Goal: Find specific page/section: Find specific page/section

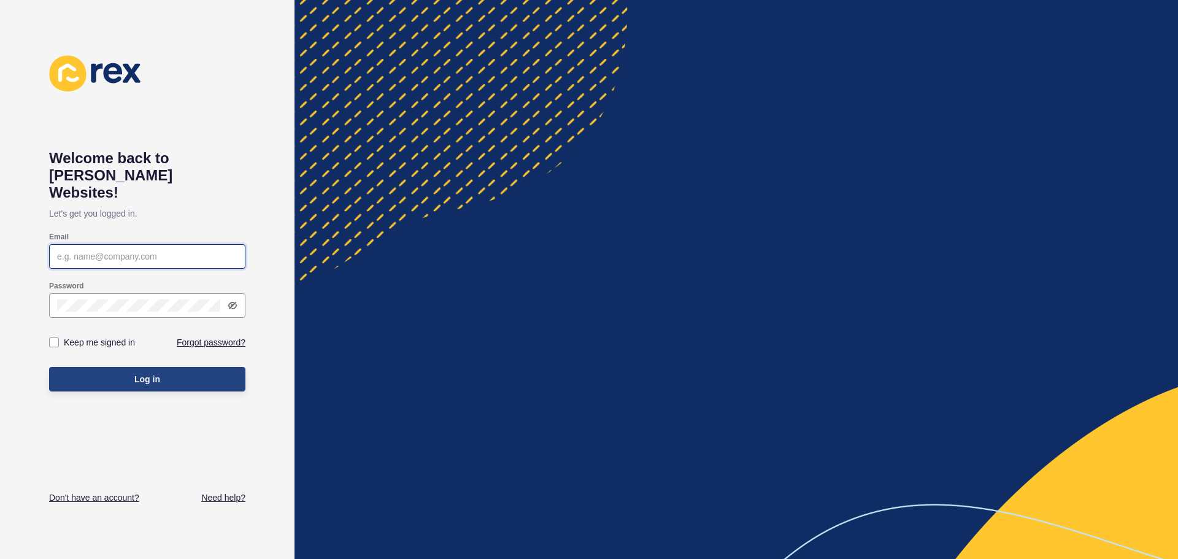
type input "[PERSON_NAME][EMAIL_ADDRESS][PERSON_NAME][DOMAIN_NAME]"
click at [136, 369] on button "Log in" at bounding box center [147, 379] width 196 height 25
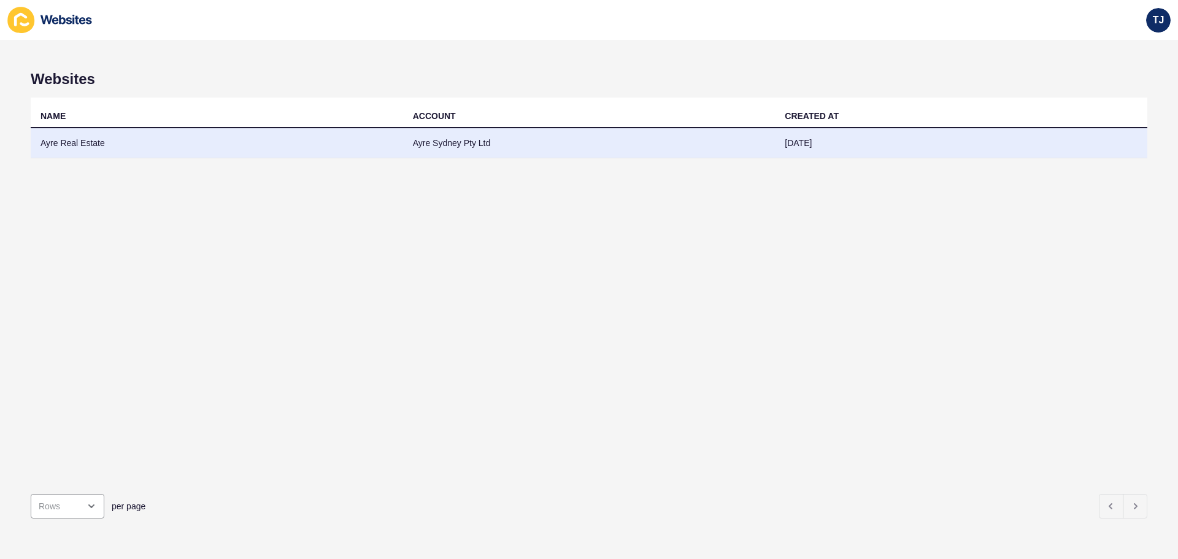
click at [85, 147] on td "Ayre Real Estate" at bounding box center [217, 143] width 372 height 30
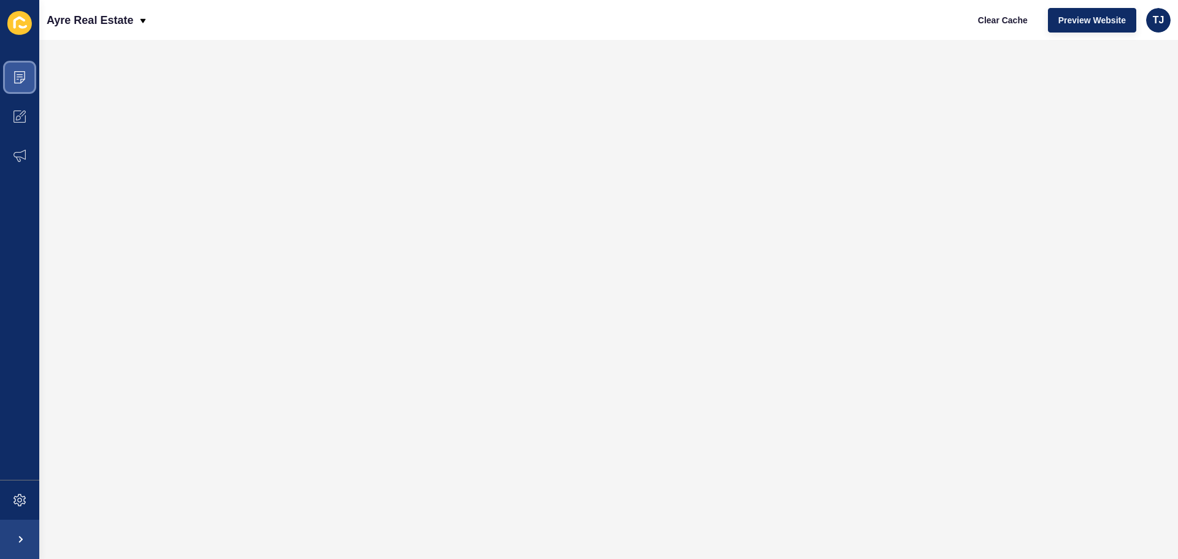
click at [17, 81] on icon at bounding box center [19, 77] width 12 height 12
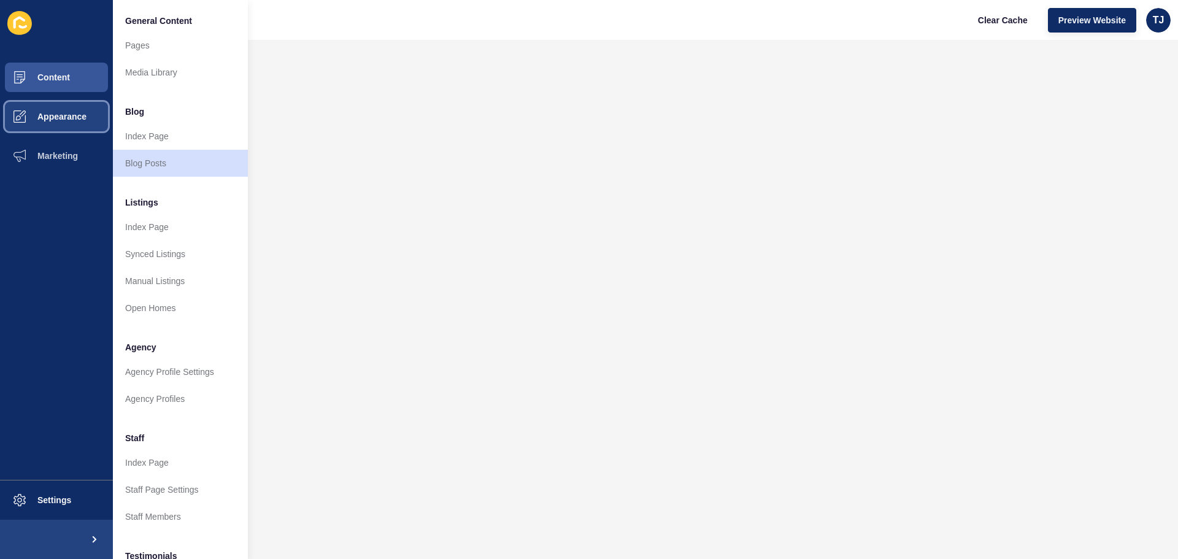
click at [51, 117] on span "Appearance" at bounding box center [42, 117] width 88 height 10
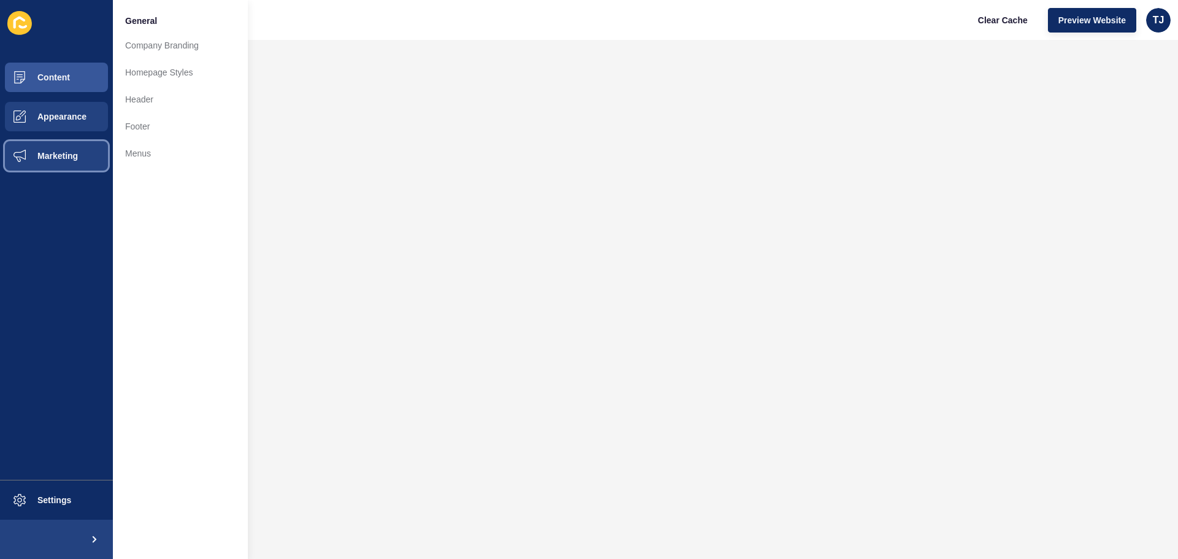
click at [51, 150] on button "Marketing" at bounding box center [56, 155] width 113 height 39
click at [53, 107] on button "Appearance" at bounding box center [56, 116] width 113 height 39
click at [71, 61] on button "Content" at bounding box center [56, 77] width 113 height 39
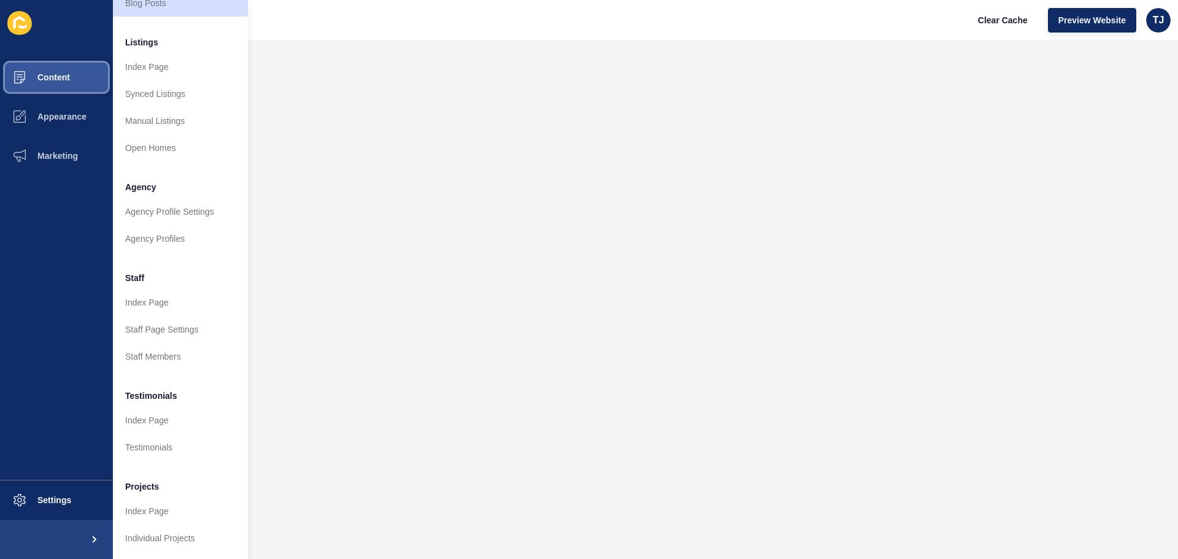
scroll to position [169, 0]
click at [156, 118] on link "Manual Listings" at bounding box center [180, 120] width 135 height 27
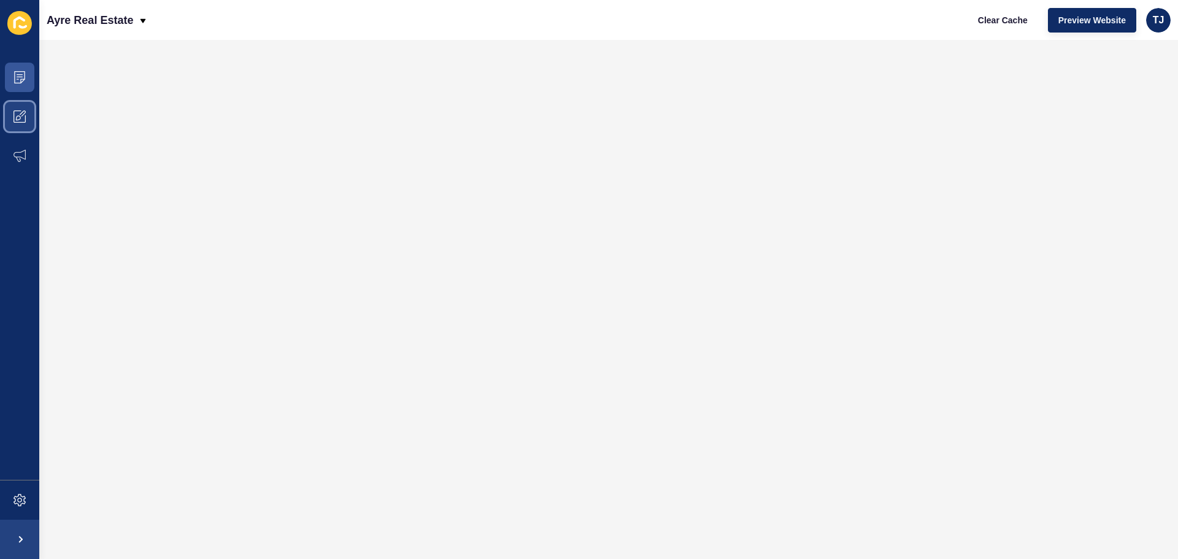
click at [20, 107] on span at bounding box center [19, 116] width 39 height 39
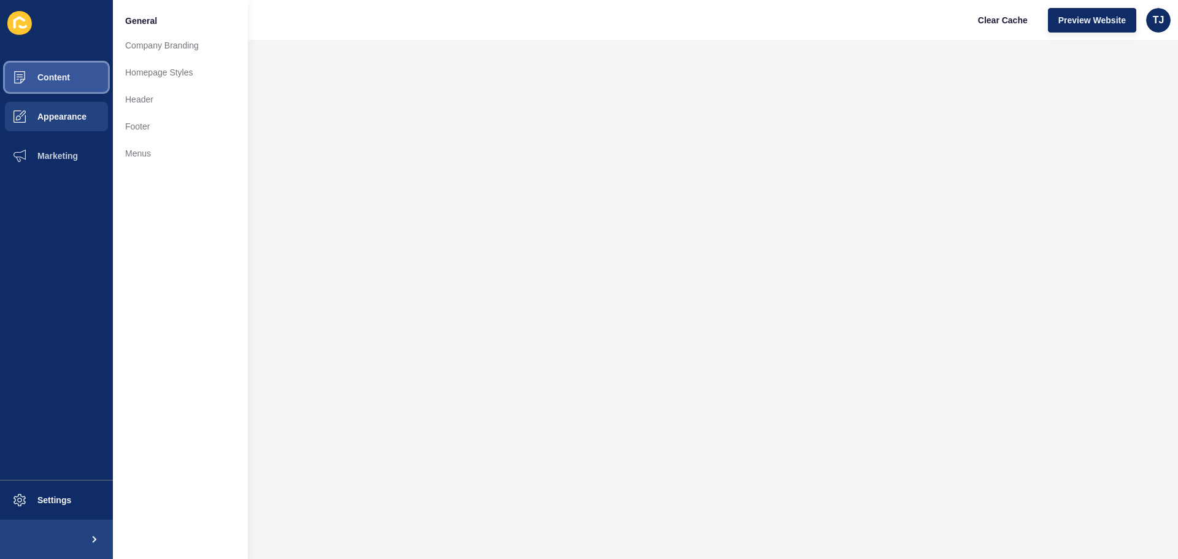
click at [50, 78] on span "Content" at bounding box center [34, 77] width 72 height 10
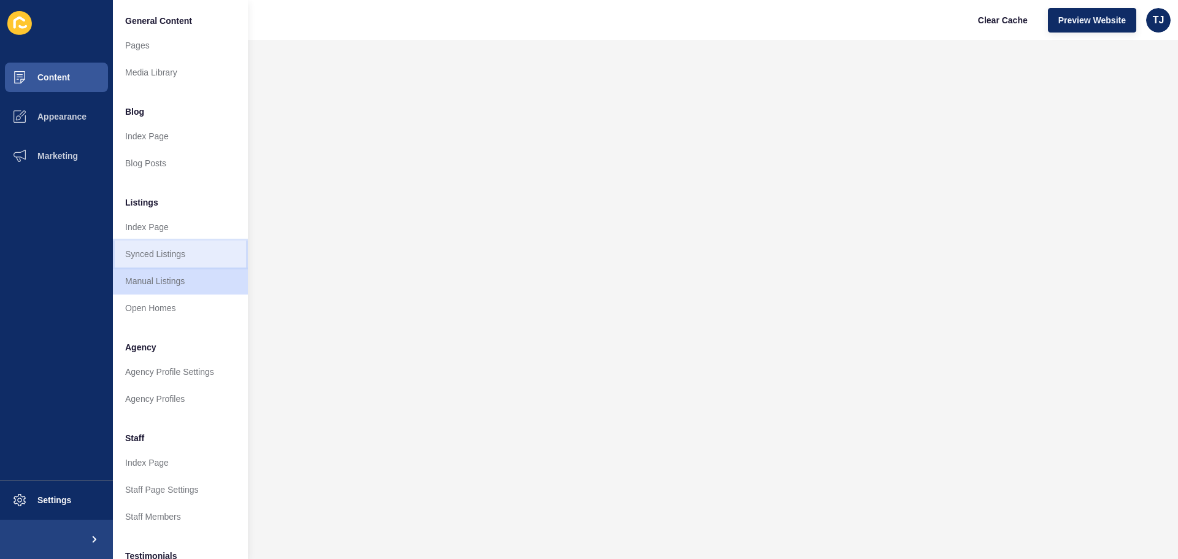
click at [166, 253] on link "Synced Listings" at bounding box center [180, 253] width 135 height 27
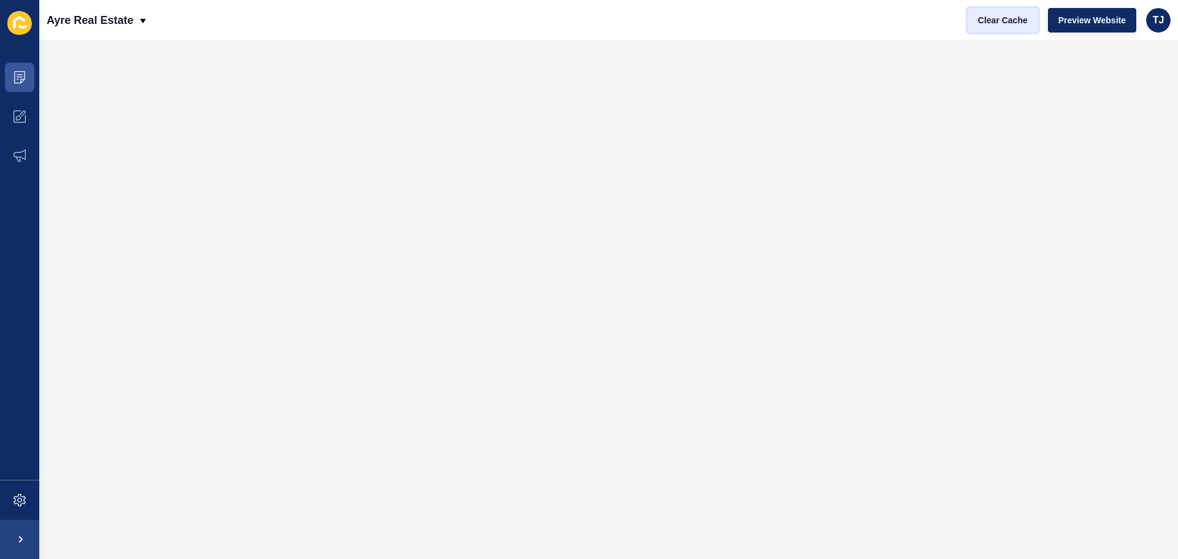
click at [1006, 23] on span "Clear Cache" at bounding box center [1003, 20] width 50 height 12
